Goal: Entertainment & Leisure: Consume media (video, audio)

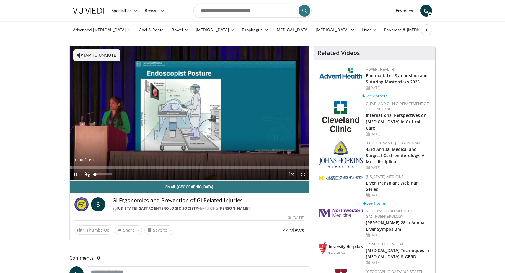
click at [87, 176] on span "Video Player" at bounding box center [88, 174] width 12 height 12
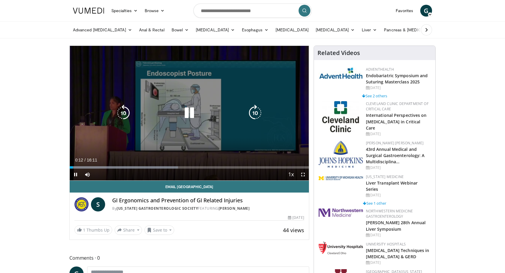
click at [254, 110] on icon "Video Player" at bounding box center [255, 113] width 17 height 17
click at [255, 111] on icon "Video Player" at bounding box center [255, 113] width 17 height 17
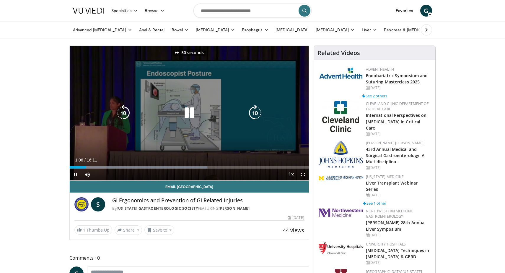
click at [255, 111] on icon "Video Player" at bounding box center [255, 113] width 17 height 17
click at [252, 117] on icon "Video Player" at bounding box center [255, 113] width 17 height 17
click at [253, 111] on icon "Video Player" at bounding box center [255, 113] width 17 height 17
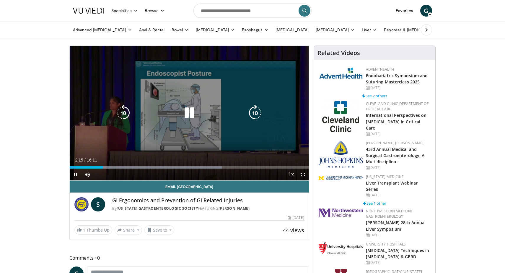
click at [252, 117] on icon "Video Player" at bounding box center [255, 113] width 17 height 17
click at [251, 113] on icon "Video Player" at bounding box center [255, 113] width 17 height 17
click at [251, 114] on icon "Video Player" at bounding box center [255, 113] width 17 height 17
click at [252, 114] on icon "Video Player" at bounding box center [255, 113] width 17 height 17
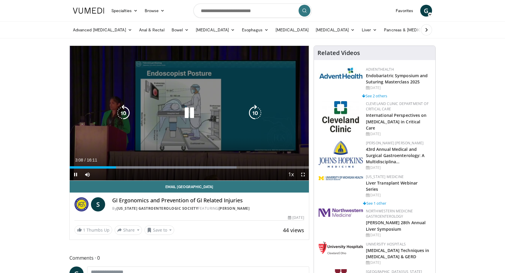
click at [252, 114] on icon "Video Player" at bounding box center [255, 113] width 17 height 17
click at [252, 115] on icon "Video Player" at bounding box center [255, 113] width 17 height 17
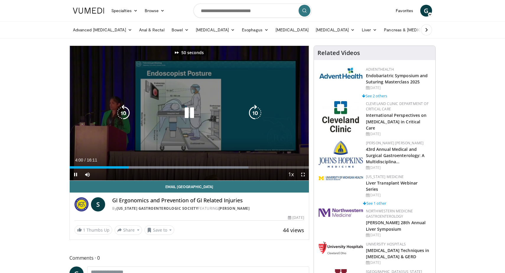
click at [252, 115] on icon "Video Player" at bounding box center [255, 113] width 17 height 17
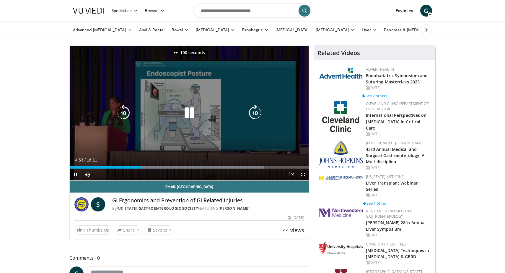
click at [252, 115] on icon "Video Player" at bounding box center [255, 113] width 17 height 17
click at [253, 111] on icon "Video Player" at bounding box center [255, 113] width 17 height 17
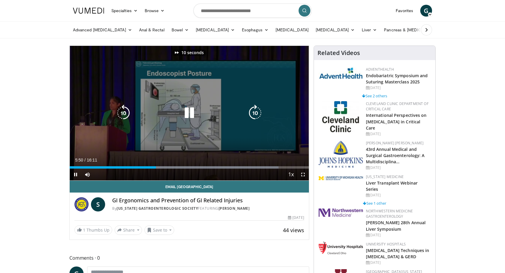
click at [253, 111] on icon "Video Player" at bounding box center [255, 113] width 17 height 17
click at [254, 111] on icon "Video Player" at bounding box center [255, 113] width 17 height 17
click at [254, 113] on icon "Video Player" at bounding box center [255, 113] width 17 height 17
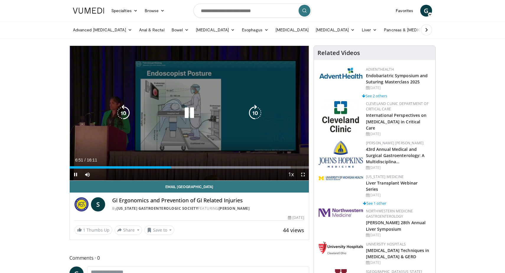
click at [258, 117] on icon "Video Player" at bounding box center [255, 113] width 17 height 17
click at [253, 114] on icon "Video Player" at bounding box center [255, 113] width 17 height 17
click at [257, 115] on icon "Video Player" at bounding box center [255, 113] width 17 height 17
click at [259, 115] on icon "Video Player" at bounding box center [255, 113] width 17 height 17
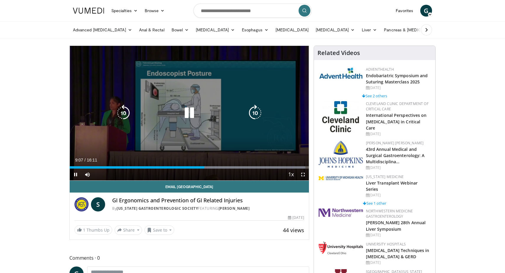
click at [254, 116] on icon "Video Player" at bounding box center [255, 113] width 17 height 17
click at [254, 117] on icon "Video Player" at bounding box center [255, 113] width 17 height 17
click at [254, 118] on icon "Video Player" at bounding box center [255, 113] width 17 height 17
click at [254, 119] on icon "Video Player" at bounding box center [255, 113] width 17 height 17
click at [252, 116] on icon "Video Player" at bounding box center [255, 113] width 17 height 17
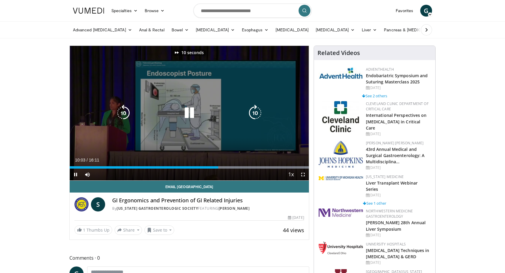
click at [254, 114] on icon "Video Player" at bounding box center [255, 113] width 17 height 17
click at [252, 115] on icon "Video Player" at bounding box center [255, 113] width 17 height 17
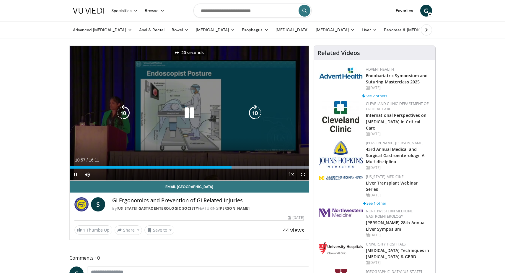
click at [252, 115] on icon "Video Player" at bounding box center [255, 113] width 17 height 17
click at [260, 115] on icon "Video Player" at bounding box center [255, 113] width 17 height 17
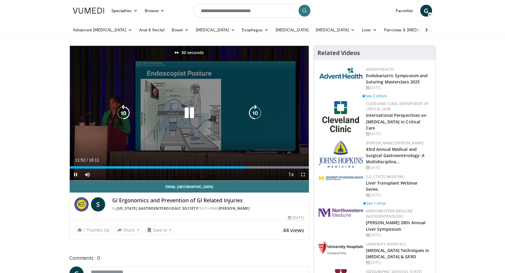
click at [259, 114] on icon "Video Player" at bounding box center [255, 113] width 17 height 17
click at [255, 118] on icon "Video Player" at bounding box center [255, 113] width 17 height 17
click at [252, 110] on icon "Video Player" at bounding box center [255, 113] width 17 height 17
click at [126, 114] on icon "Video Player" at bounding box center [123, 113] width 17 height 17
click at [255, 113] on icon "Video Player" at bounding box center [255, 113] width 17 height 17
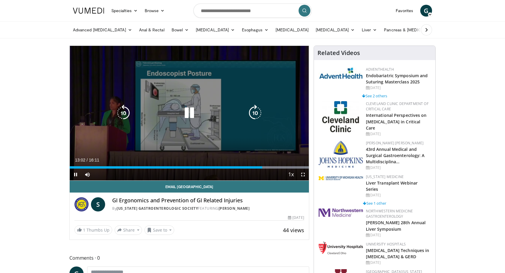
click at [254, 113] on icon "Video Player" at bounding box center [255, 113] width 17 height 17
click at [255, 115] on icon "Video Player" at bounding box center [255, 113] width 17 height 17
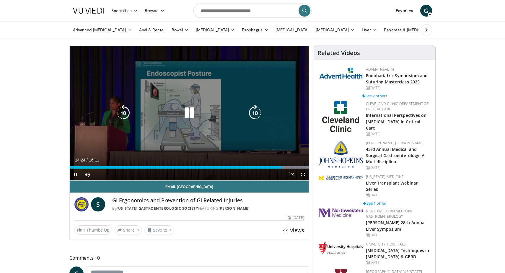
click at [251, 114] on icon "Video Player" at bounding box center [255, 113] width 17 height 17
click at [254, 114] on icon "Video Player" at bounding box center [255, 113] width 17 height 17
click at [255, 113] on icon "Video Player" at bounding box center [255, 113] width 17 height 17
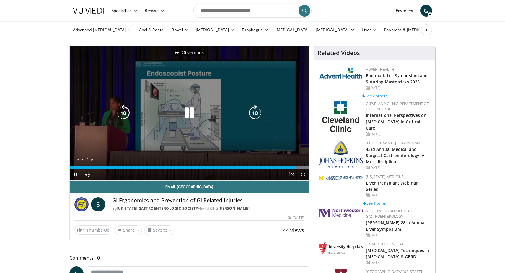
click at [255, 113] on icon "Video Player" at bounding box center [255, 113] width 17 height 17
click at [255, 119] on icon "Video Player" at bounding box center [255, 113] width 17 height 17
click at [255, 118] on icon "Video Player" at bounding box center [255, 113] width 17 height 17
